Goal: Navigation & Orientation: Find specific page/section

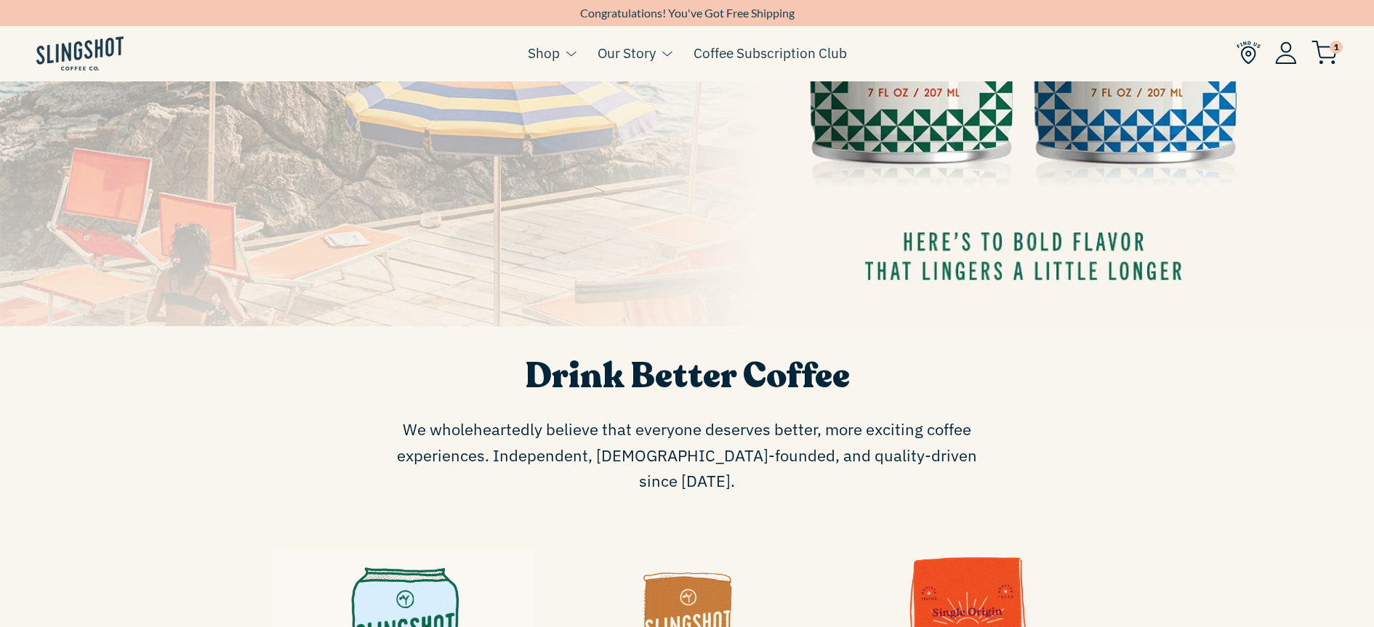
scroll to position [572, 0]
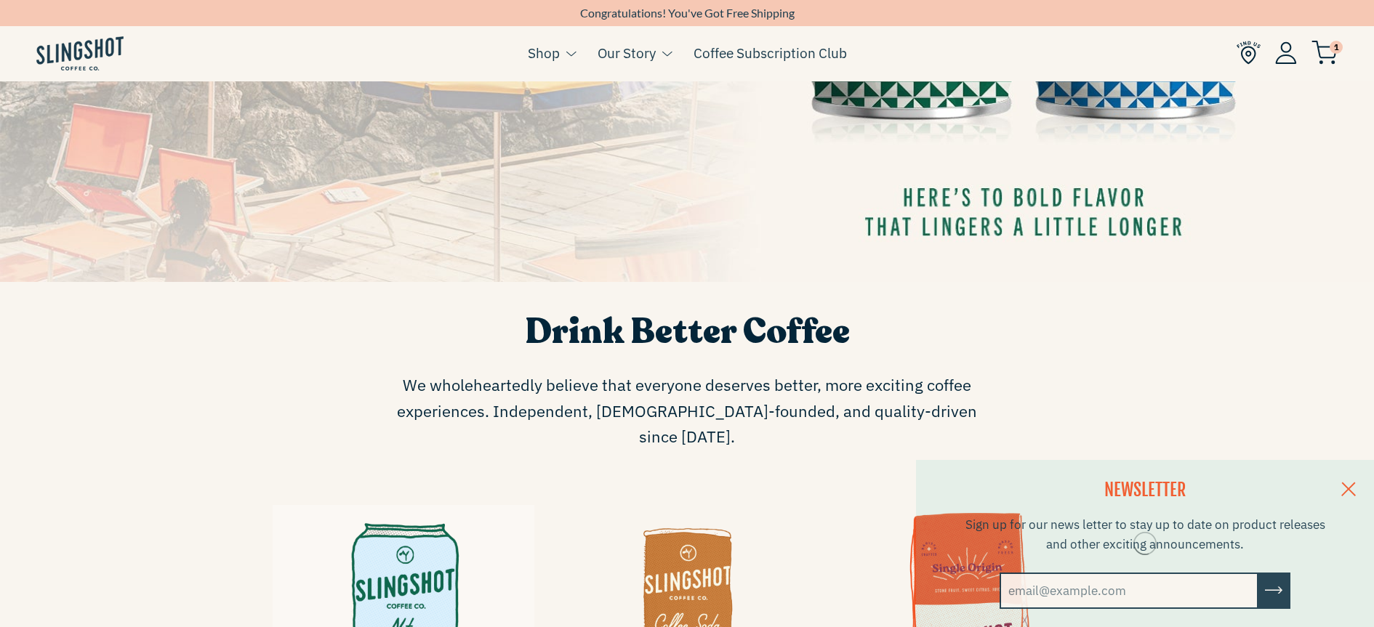
click at [1245, 57] on img at bounding box center [1249, 53] width 24 height 24
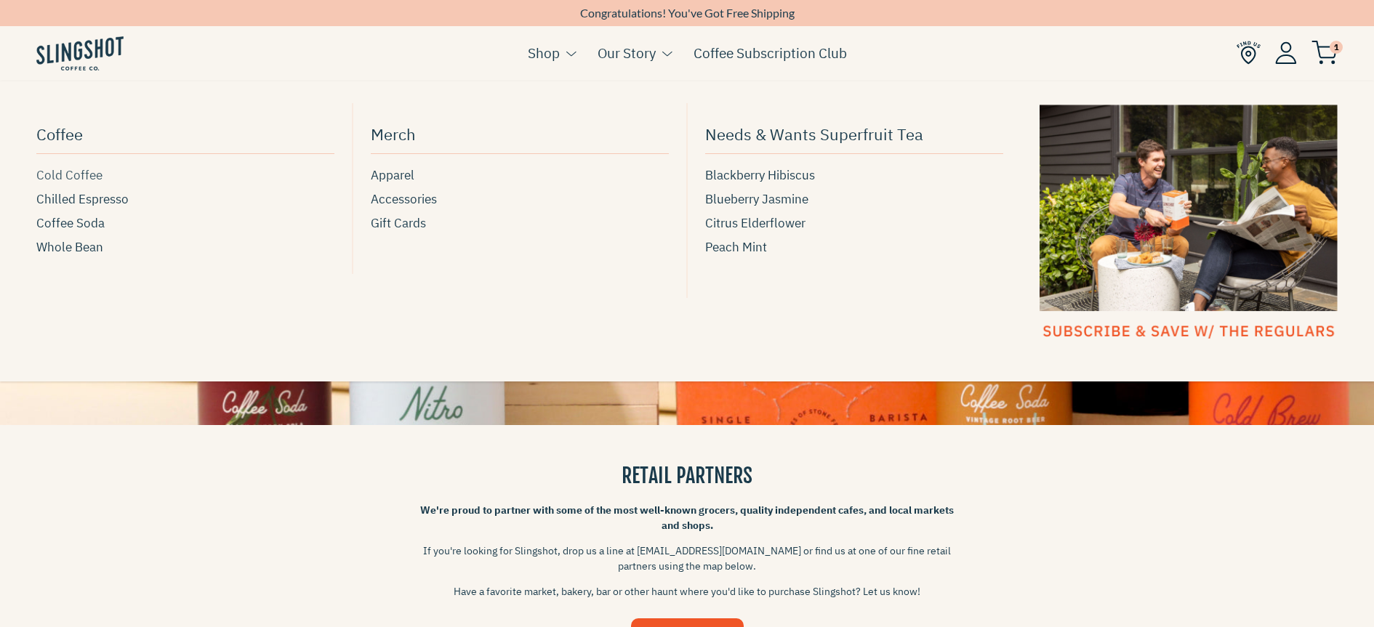
click at [84, 178] on span "Cold Coffee" at bounding box center [69, 176] width 66 height 20
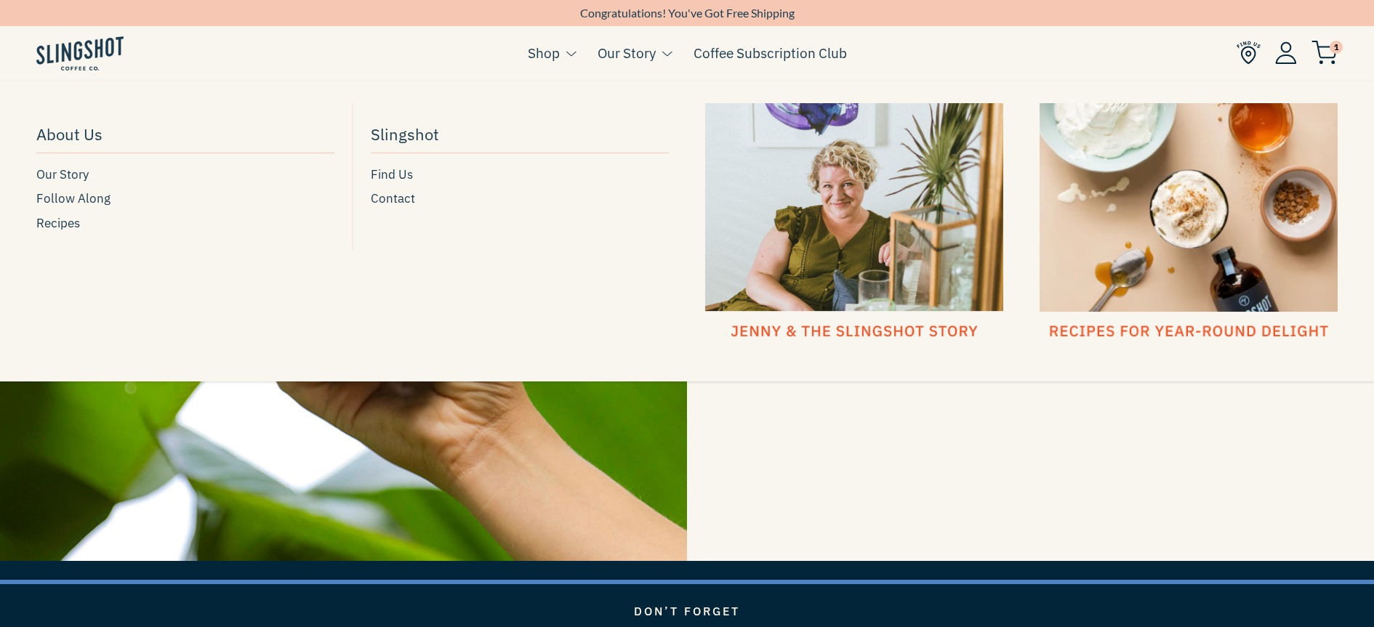
scroll to position [2530, 0]
click at [852, 251] on div at bounding box center [854, 222] width 298 height 238
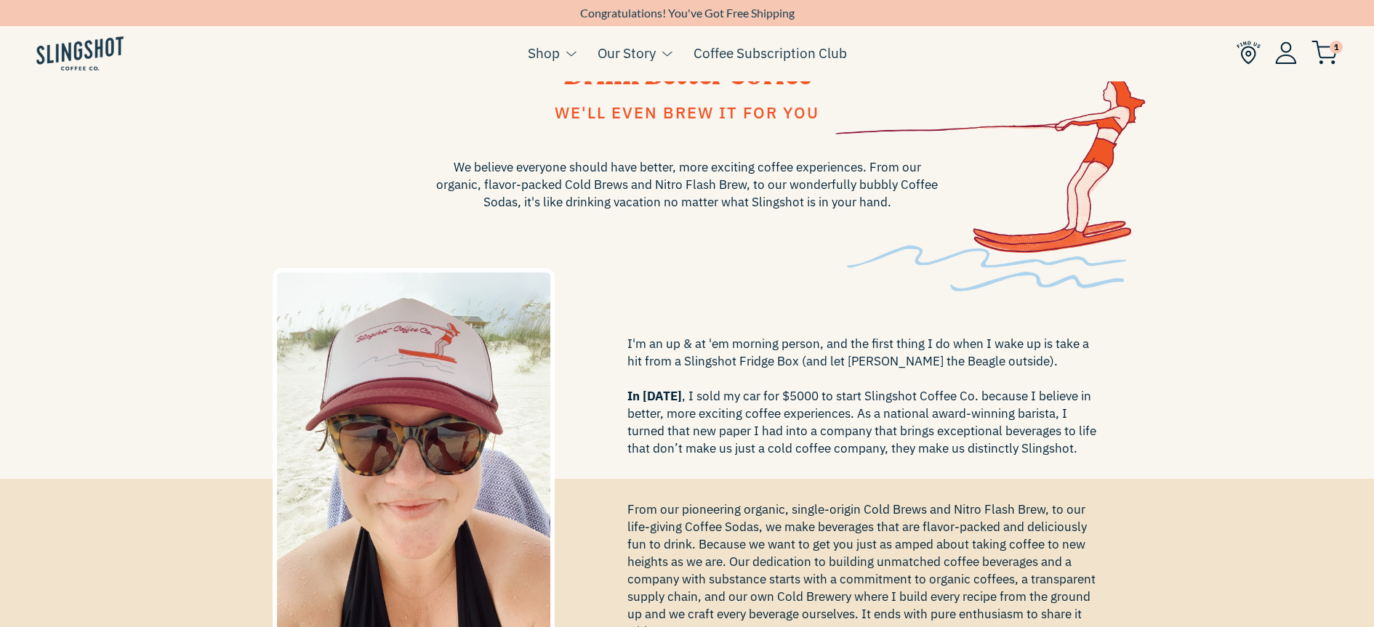
scroll to position [47, 0]
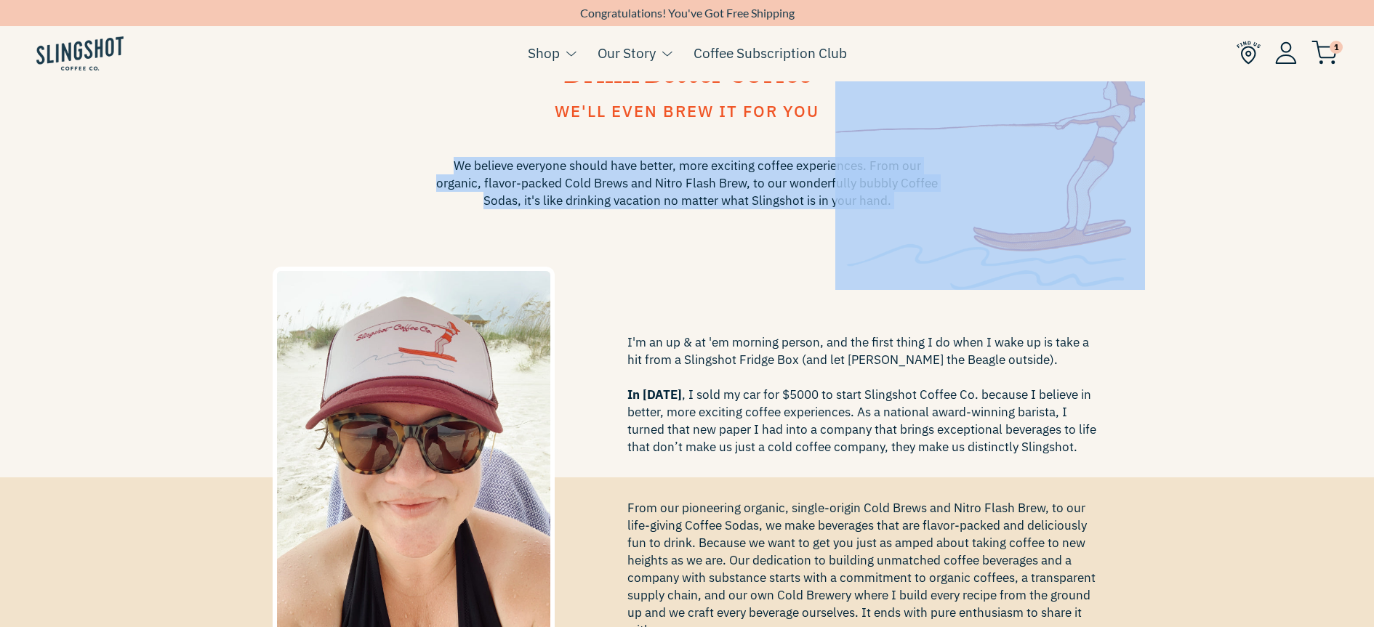
drag, startPoint x: 660, startPoint y: 177, endPoint x: 911, endPoint y: 194, distance: 251.4
click at [911, 194] on div "Drink Better Coffee We'll even brew it for you We believe everyone should have …" at bounding box center [687, 256] width 851 height 421
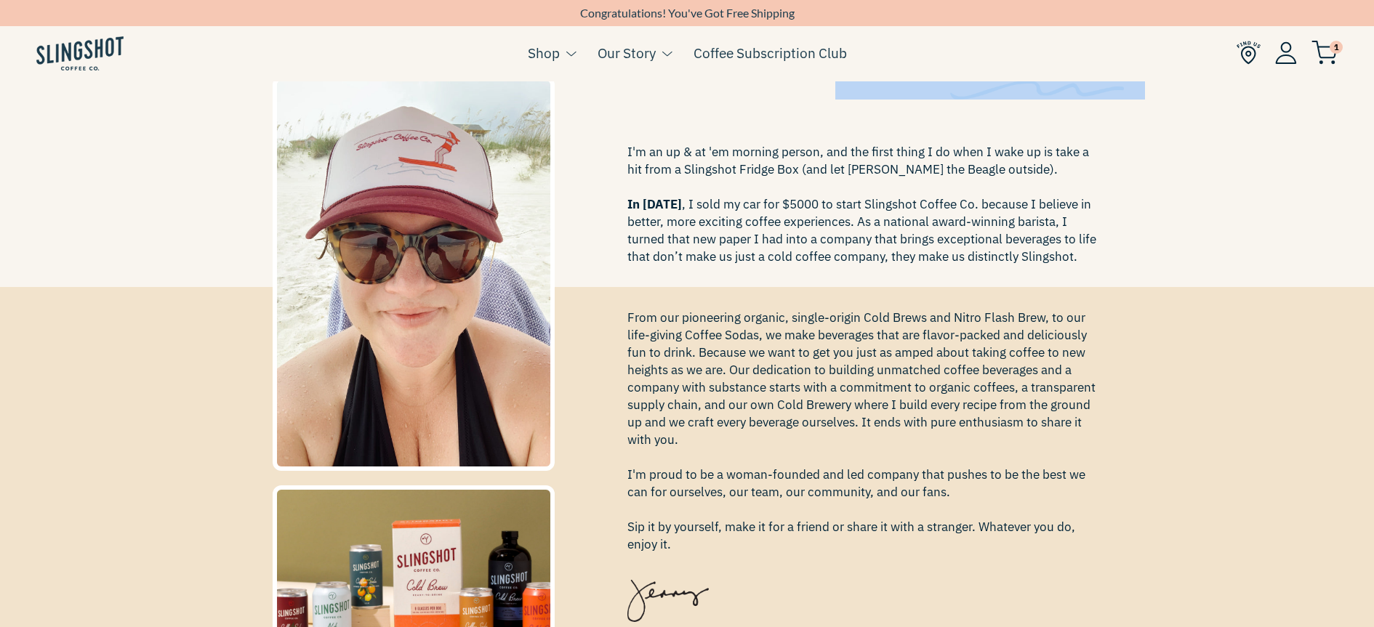
scroll to position [246, 0]
